Goal: Task Accomplishment & Management: Manage account settings

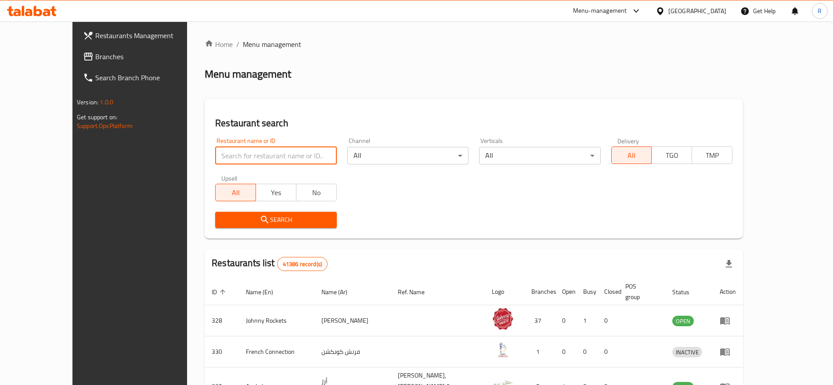
click at [255, 150] on input "search" at bounding box center [275, 156] width 121 height 18
type input "everyday roastery"
click at [256, 180] on div "All Yes No" at bounding box center [275, 188] width 121 height 26
click at [281, 154] on input "everyday roastery" at bounding box center [275, 156] width 121 height 18
click button "Search" at bounding box center [275, 220] width 121 height 16
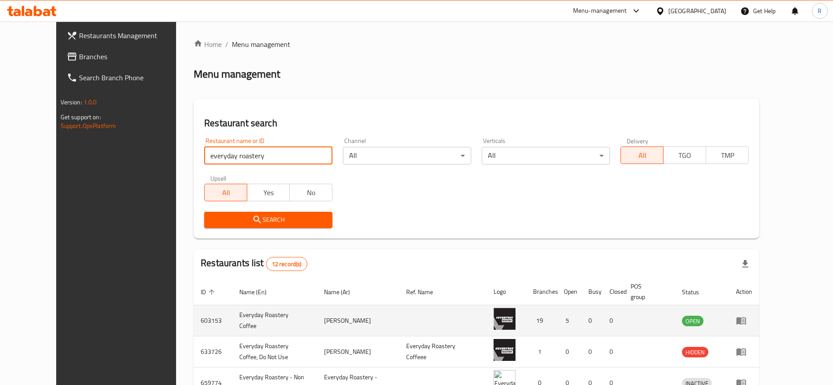
click at [746, 319] on icon "enhanced table" at bounding box center [741, 321] width 10 height 7
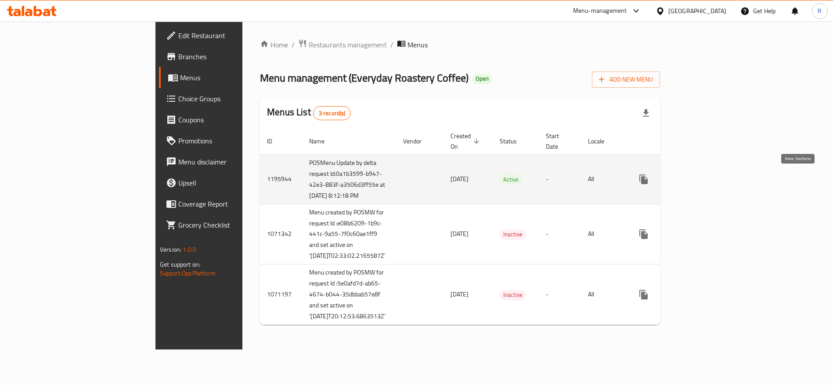
click at [711, 179] on icon "enhanced table" at bounding box center [707, 180] width 8 height 8
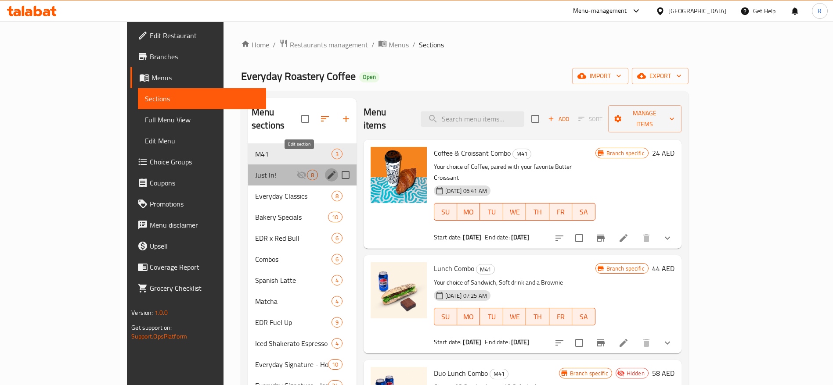
click at [327, 171] on icon "edit" at bounding box center [331, 175] width 8 height 8
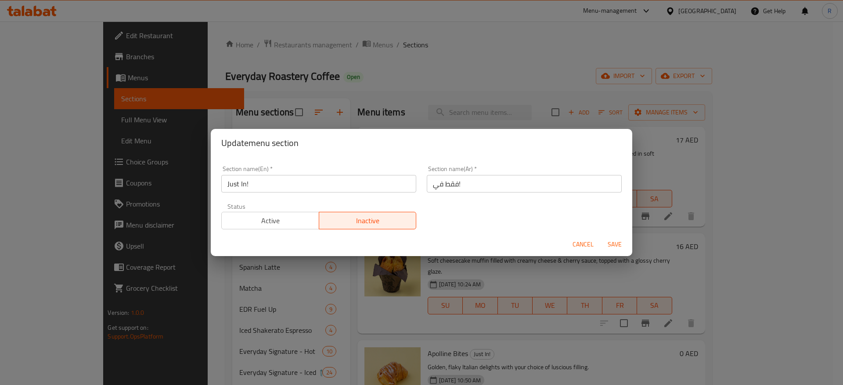
click at [287, 224] on span "Active" at bounding box center [270, 221] width 90 height 13
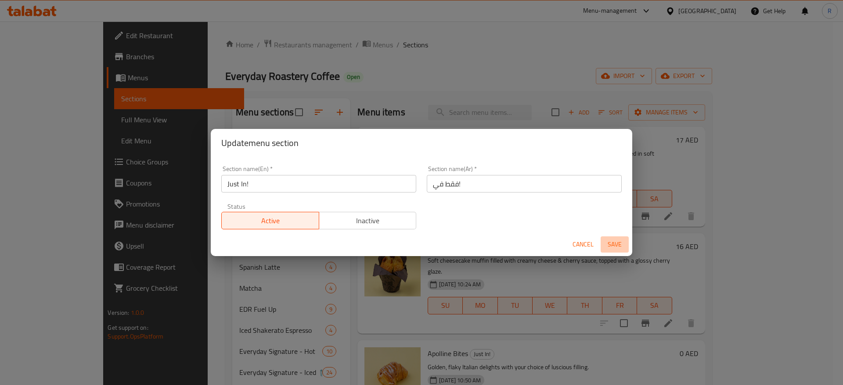
click at [612, 248] on span "Save" at bounding box center [614, 244] width 21 height 11
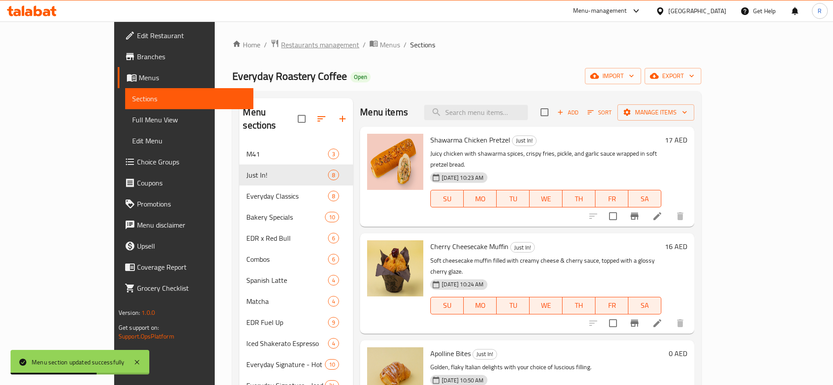
click at [281, 47] on span "Restaurants management" at bounding box center [320, 44] width 78 height 11
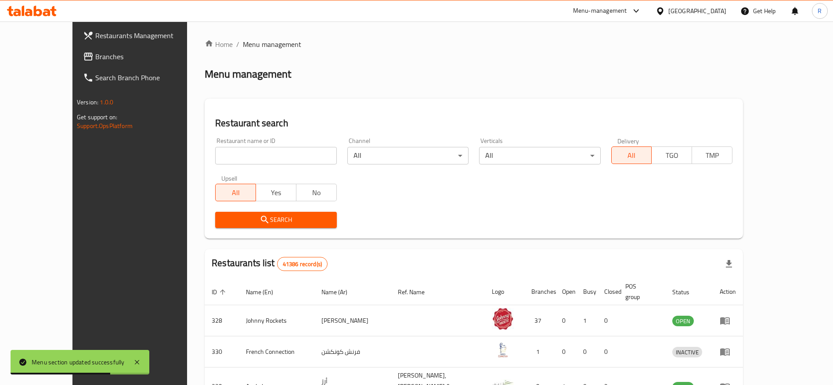
click at [233, 156] on input "search" at bounding box center [275, 156] width 121 height 18
type input "everyday roastery"
click button "Search" at bounding box center [275, 220] width 121 height 16
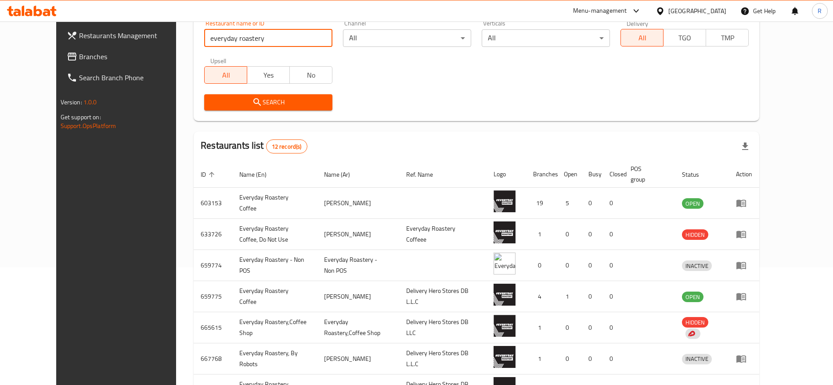
scroll to position [119, 0]
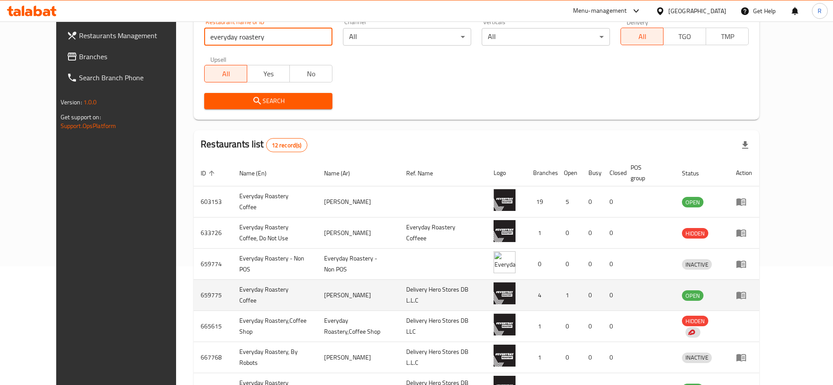
click at [746, 298] on icon "enhanced table" at bounding box center [741, 295] width 11 height 11
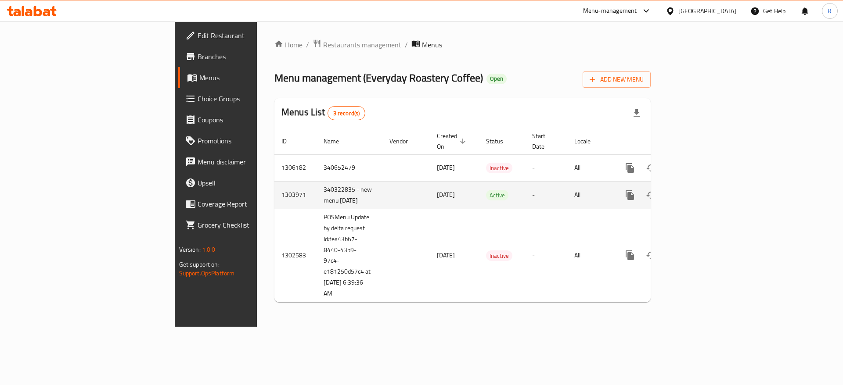
click at [704, 197] on link "enhanced table" at bounding box center [692, 195] width 21 height 21
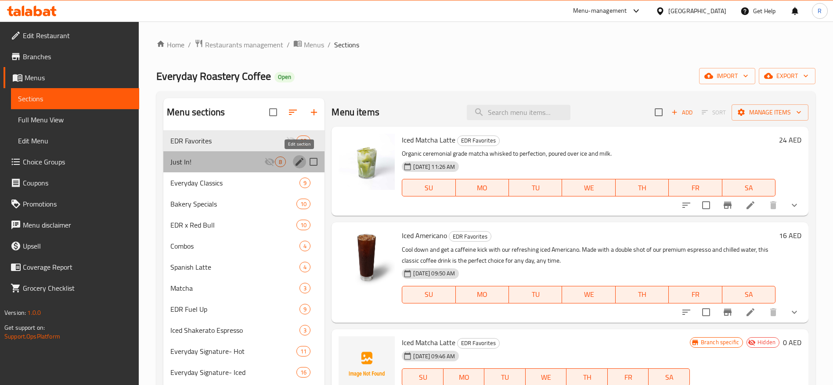
click at [293, 162] on button "edit" at bounding box center [299, 161] width 13 height 13
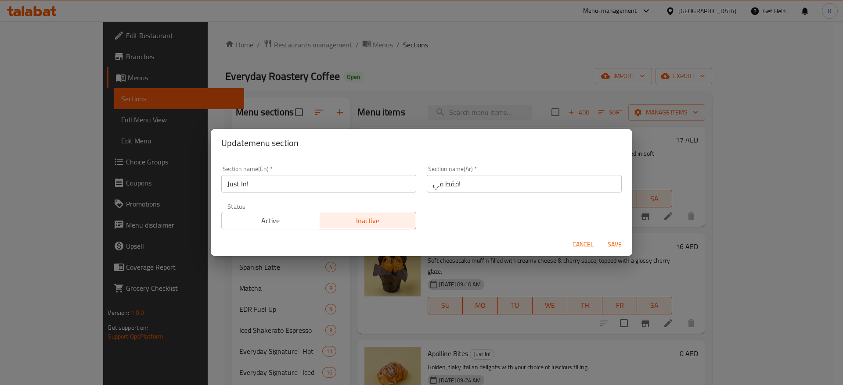
click at [287, 225] on span "Active" at bounding box center [270, 221] width 90 height 13
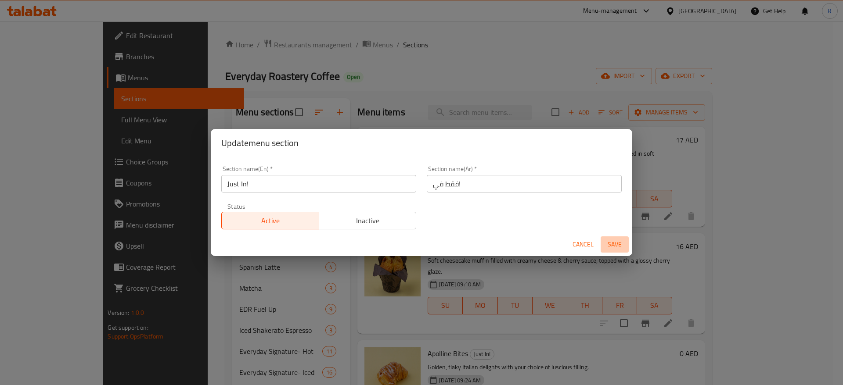
click at [616, 242] on span "Save" at bounding box center [614, 244] width 21 height 11
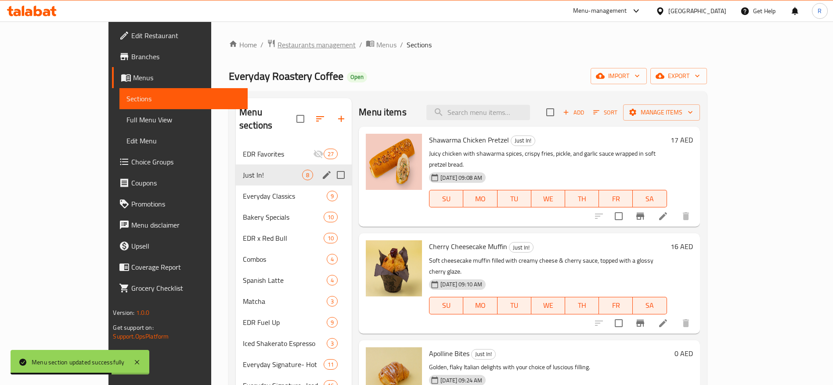
click at [277, 48] on span "Restaurants management" at bounding box center [316, 44] width 78 height 11
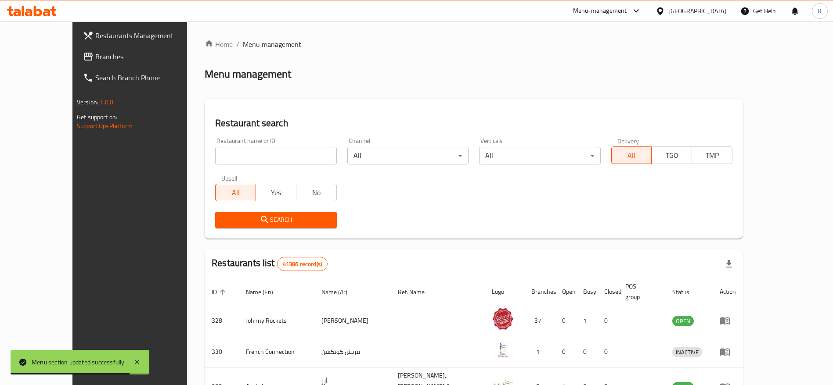
click at [232, 158] on input "search" at bounding box center [275, 156] width 121 height 18
type input "everyday roastery"
click button "Search" at bounding box center [275, 220] width 121 height 16
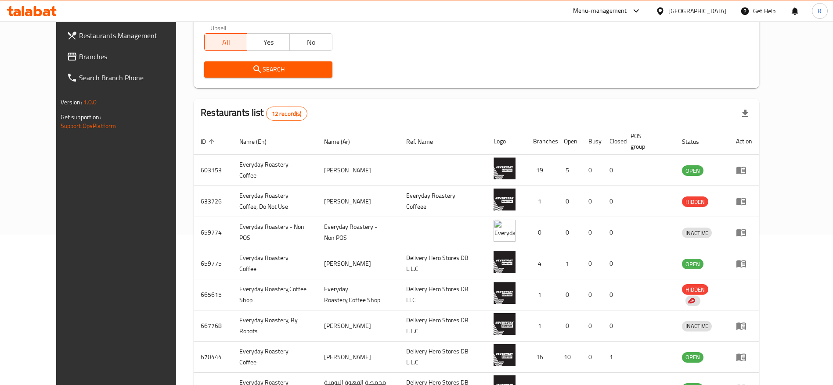
scroll to position [154, 0]
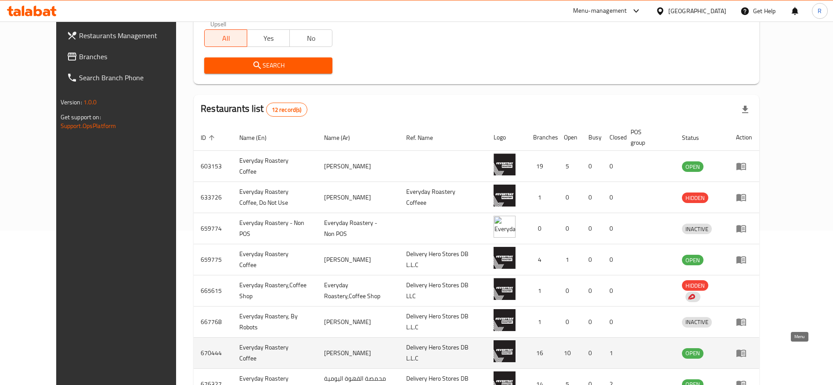
click at [746, 357] on icon "enhanced table" at bounding box center [741, 353] width 11 height 11
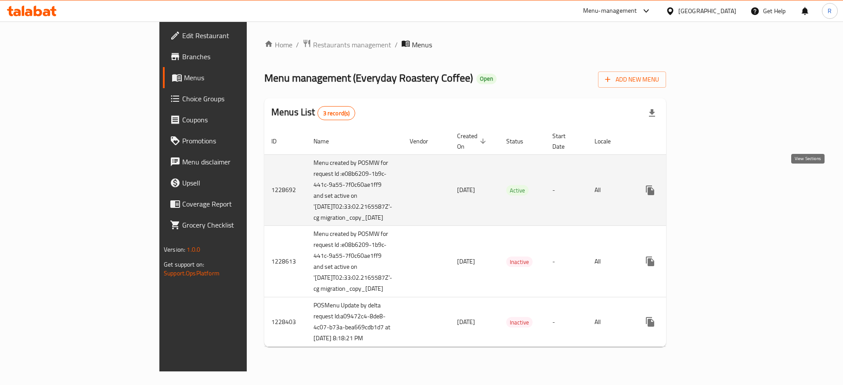
click at [718, 185] on icon "enhanced table" at bounding box center [713, 190] width 11 height 11
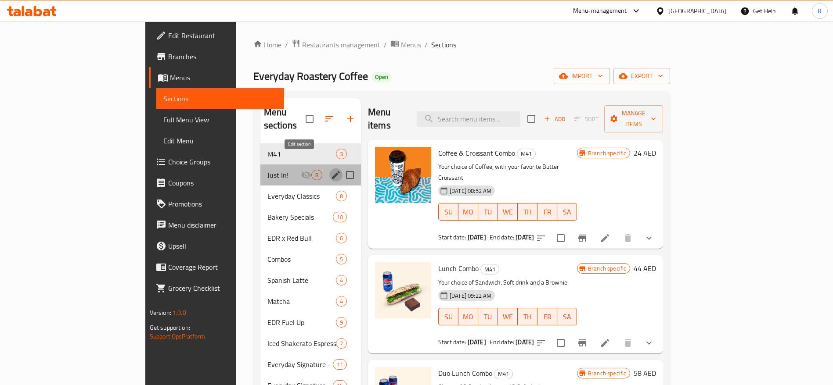
click at [330, 170] on icon "edit" at bounding box center [335, 175] width 11 height 11
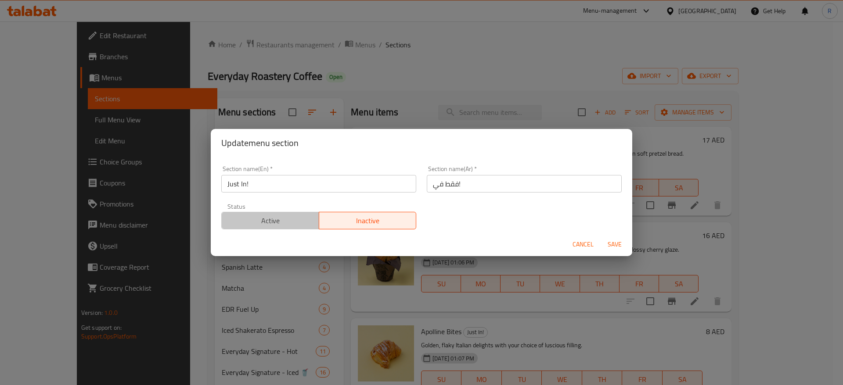
click at [298, 212] on button "Active" at bounding box center [270, 221] width 98 height 18
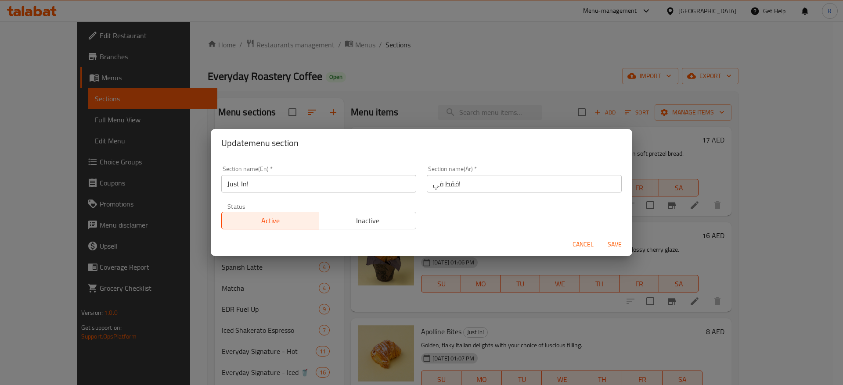
click at [610, 244] on span "Save" at bounding box center [614, 244] width 21 height 11
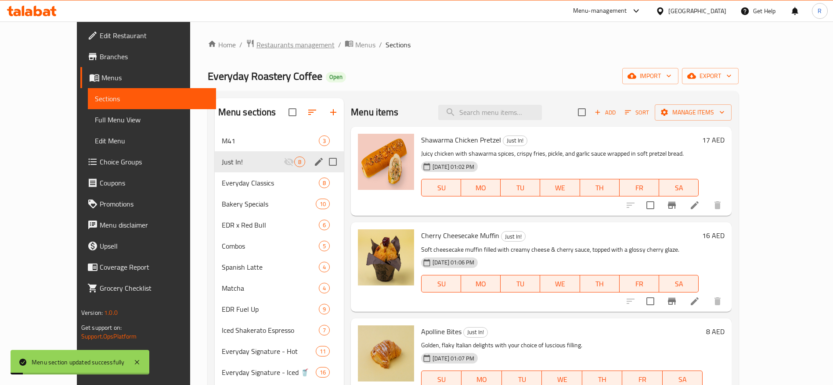
click at [256, 47] on span "Restaurants management" at bounding box center [295, 44] width 78 height 11
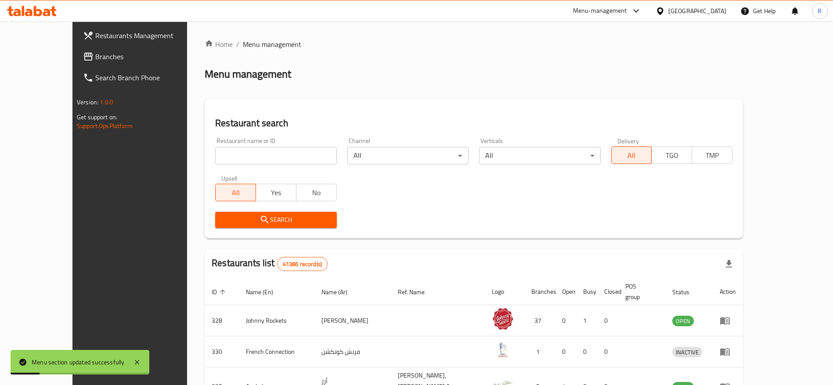
click at [219, 158] on input "search" at bounding box center [275, 156] width 121 height 18
type input "everyday roastery"
click button "Search" at bounding box center [275, 220] width 121 height 16
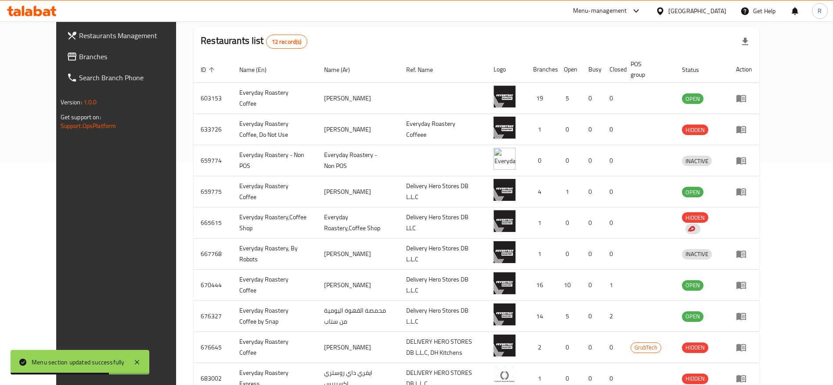
scroll to position [279, 0]
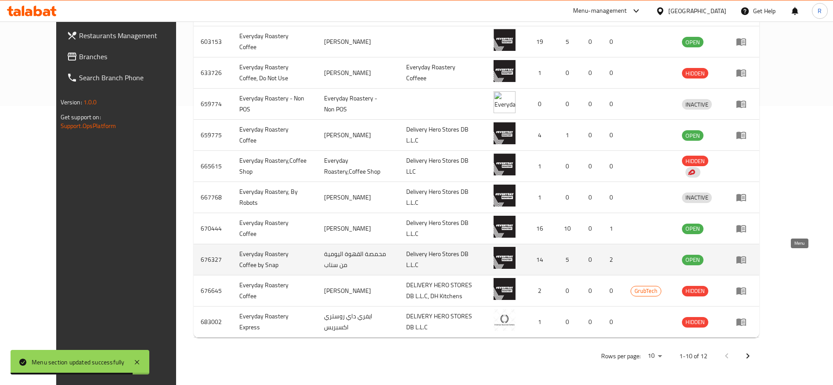
click at [752, 258] on link "enhanced table" at bounding box center [744, 260] width 16 height 11
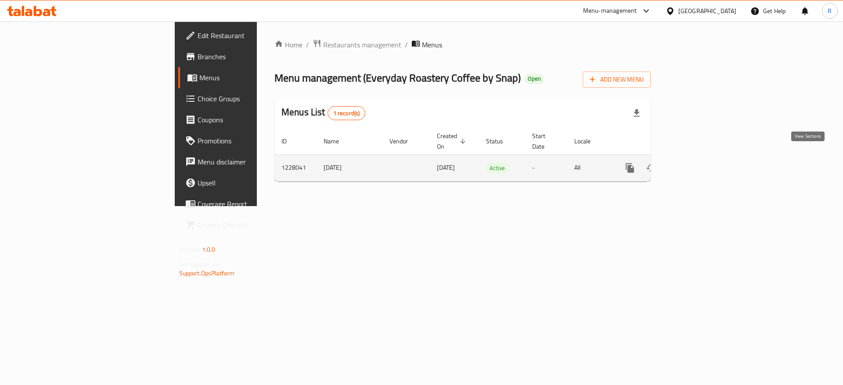
click at [698, 163] on icon "enhanced table" at bounding box center [693, 168] width 11 height 11
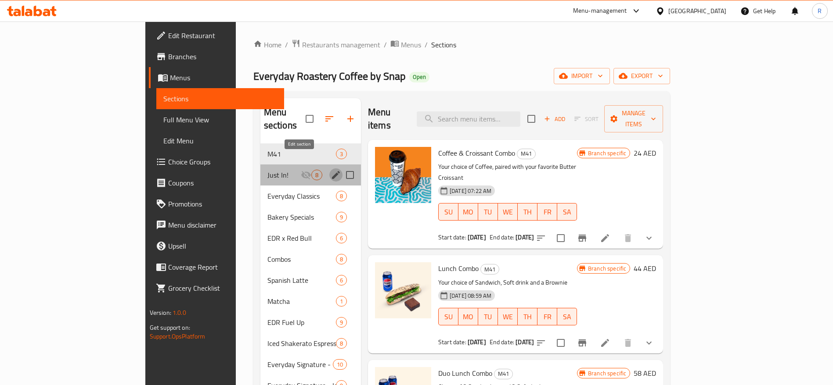
click at [332, 171] on icon "edit" at bounding box center [336, 175] width 8 height 8
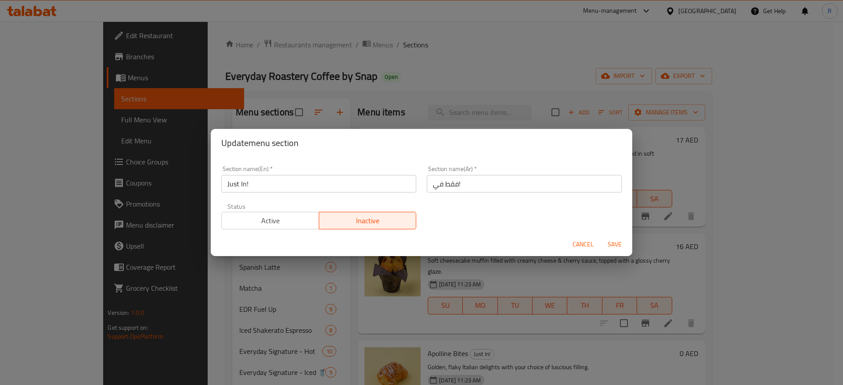
click at [282, 221] on span "Active" at bounding box center [270, 221] width 90 height 13
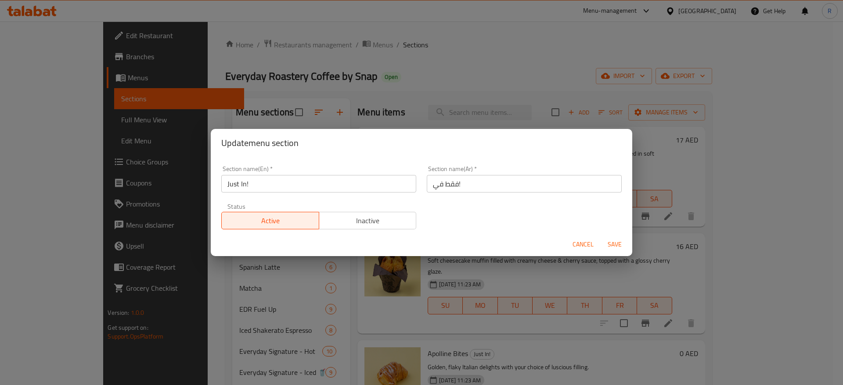
click at [614, 245] on span "Save" at bounding box center [614, 244] width 21 height 11
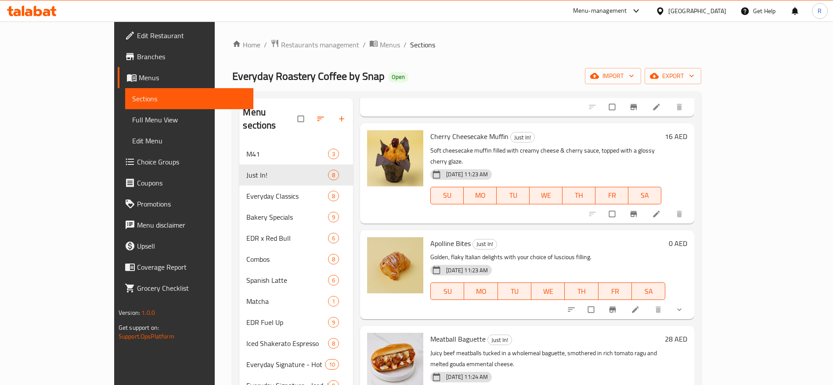
scroll to position [122, 0]
